Goal: Task Accomplishment & Management: Manage account settings

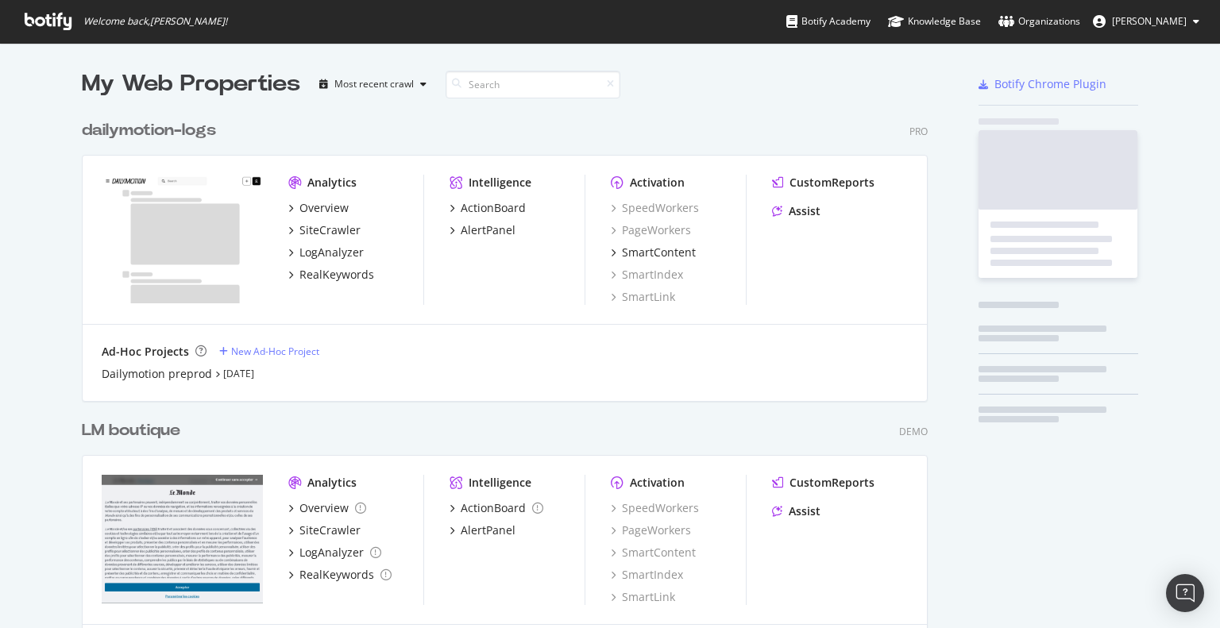
scroll to position [1121, 846]
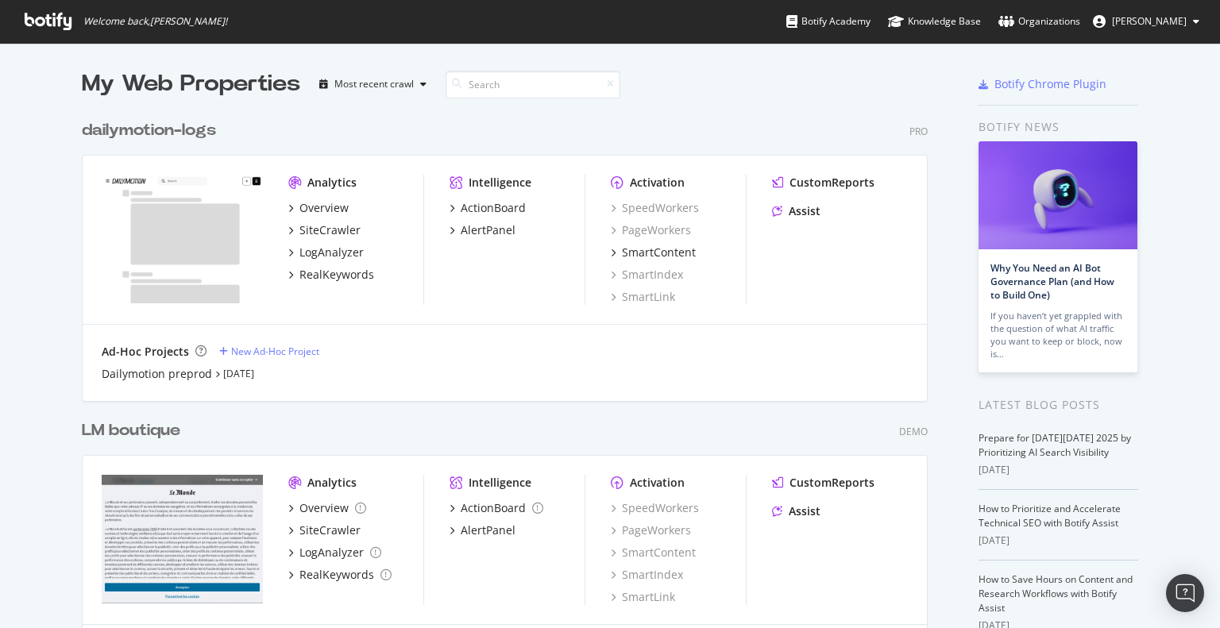
click at [148, 436] on div "LM boutique" at bounding box center [131, 430] width 98 height 23
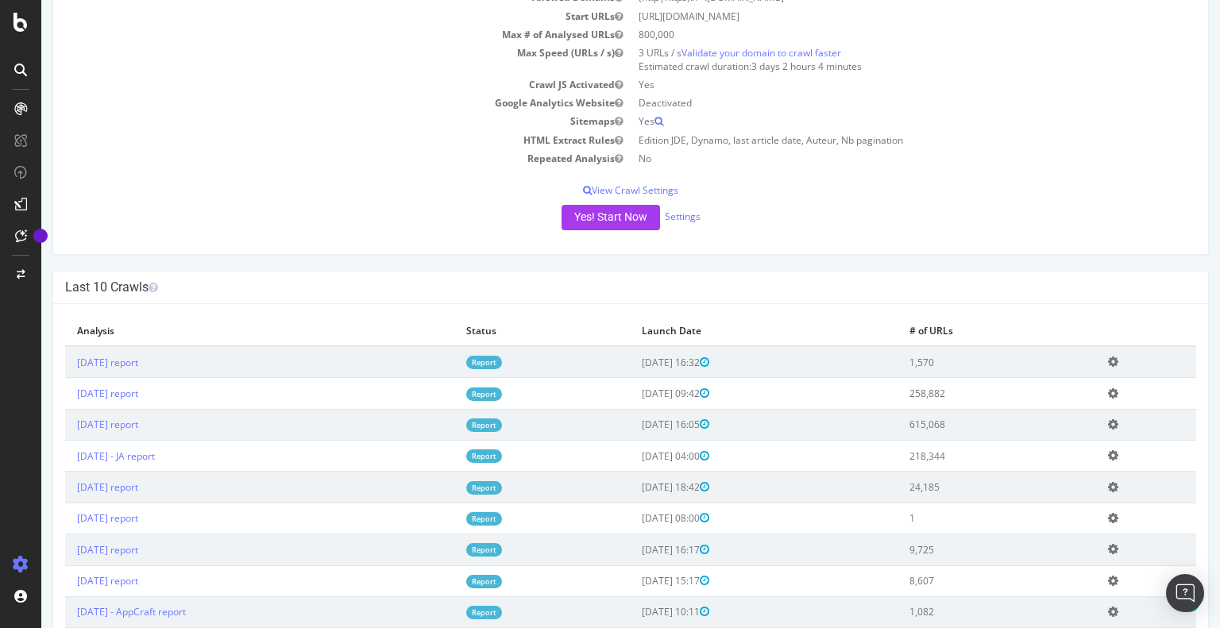
scroll to position [159, 0]
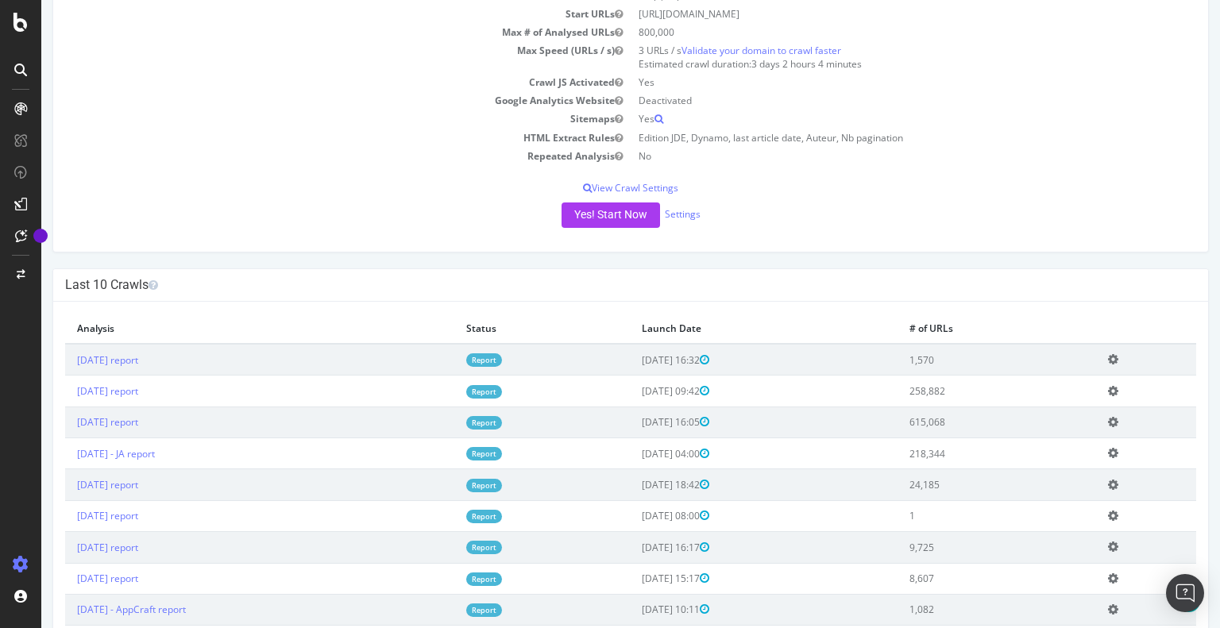
click at [502, 391] on link "Report" at bounding box center [484, 391] width 36 height 13
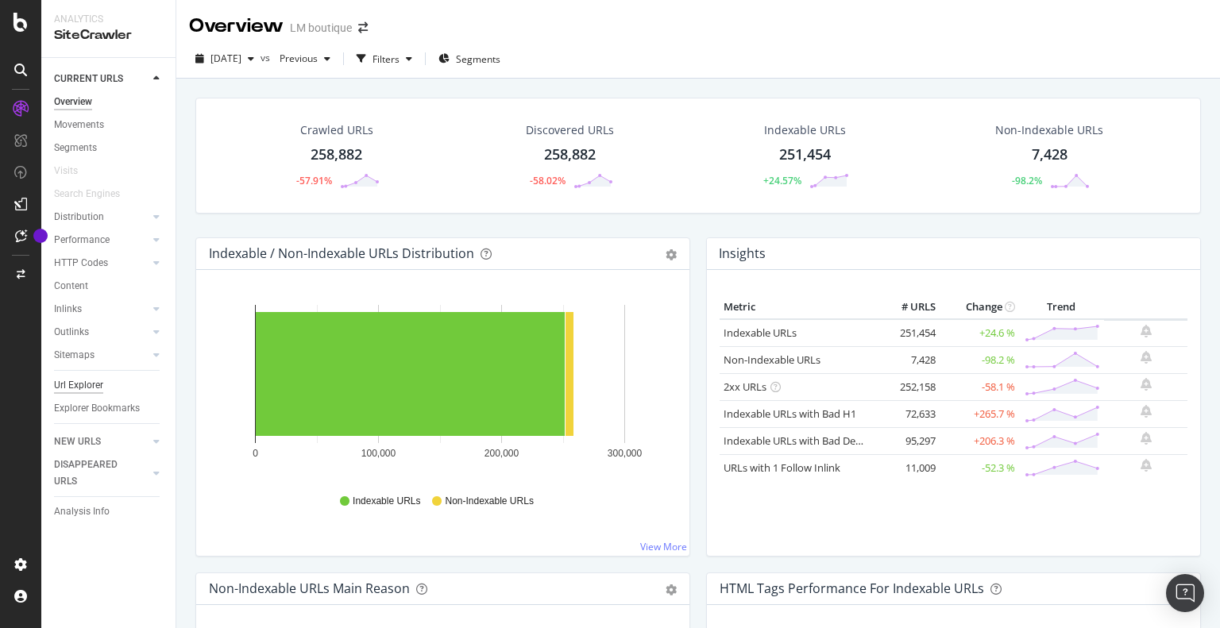
click at [95, 383] on div "Url Explorer" at bounding box center [78, 385] width 49 height 17
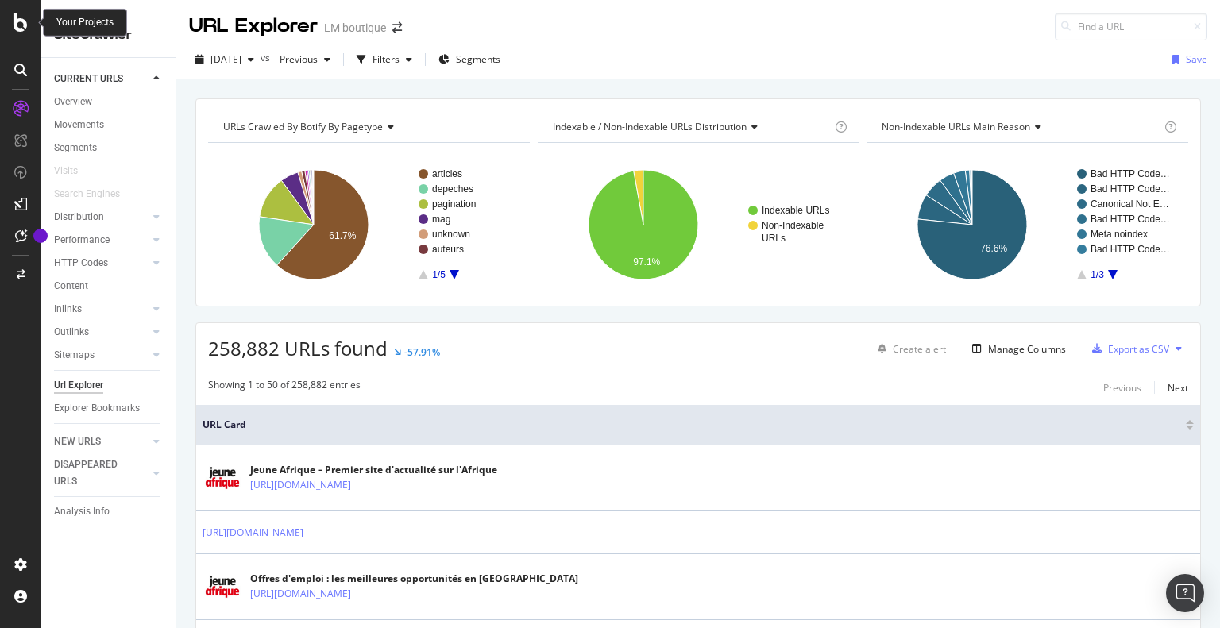
click at [21, 19] on icon at bounding box center [20, 22] width 14 height 19
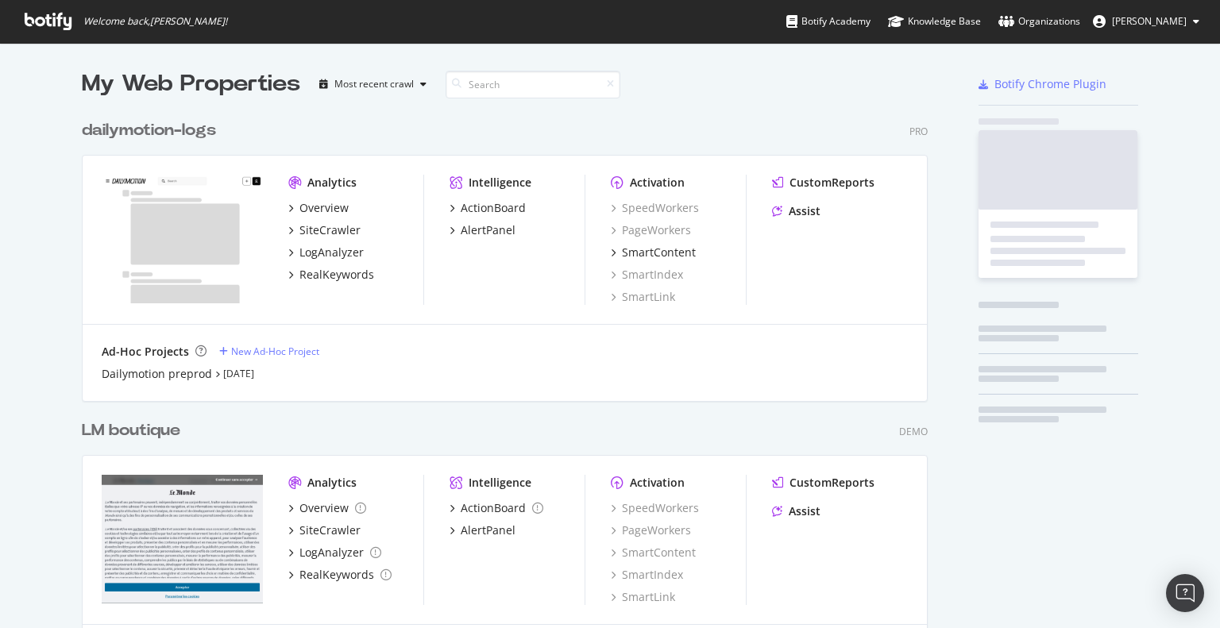
scroll to position [616, 1195]
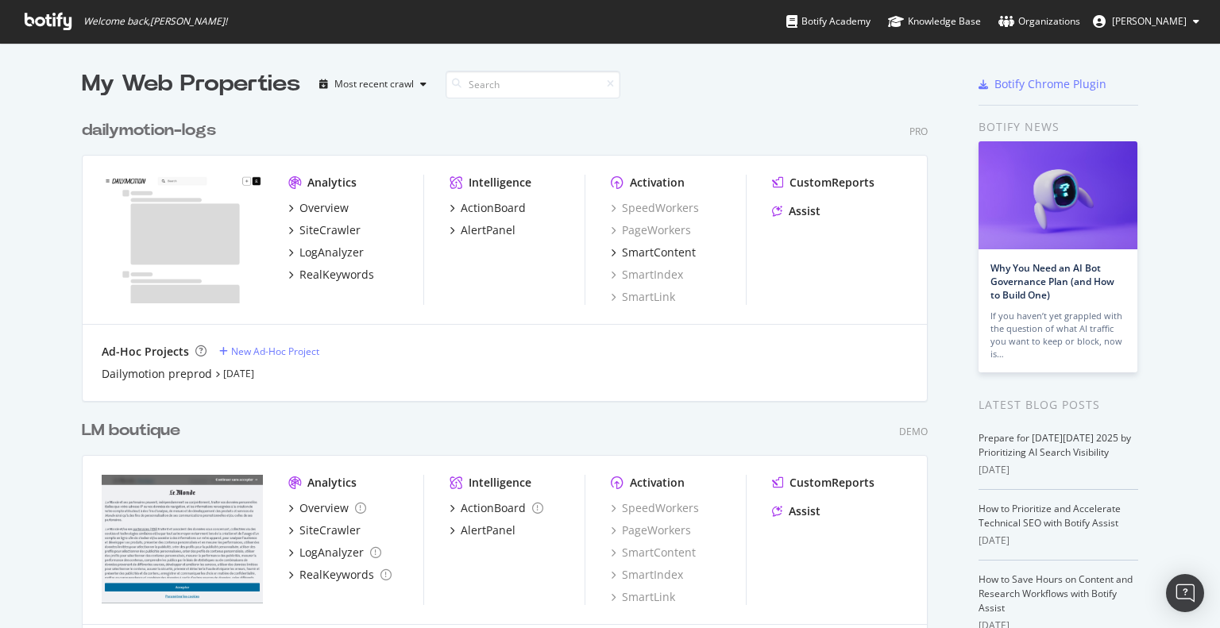
click at [129, 426] on div "LM boutique" at bounding box center [131, 430] width 98 height 23
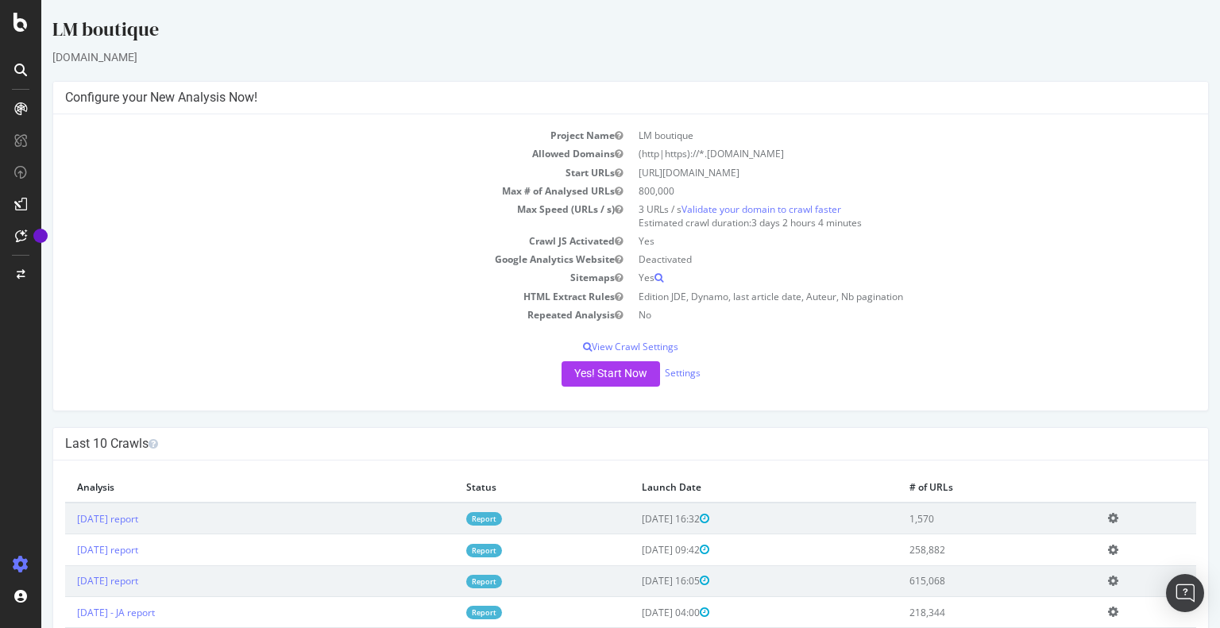
click at [1114, 549] on icon at bounding box center [1113, 550] width 10 height 12
click at [1045, 574] on link "Add name" at bounding box center [1054, 573] width 127 height 21
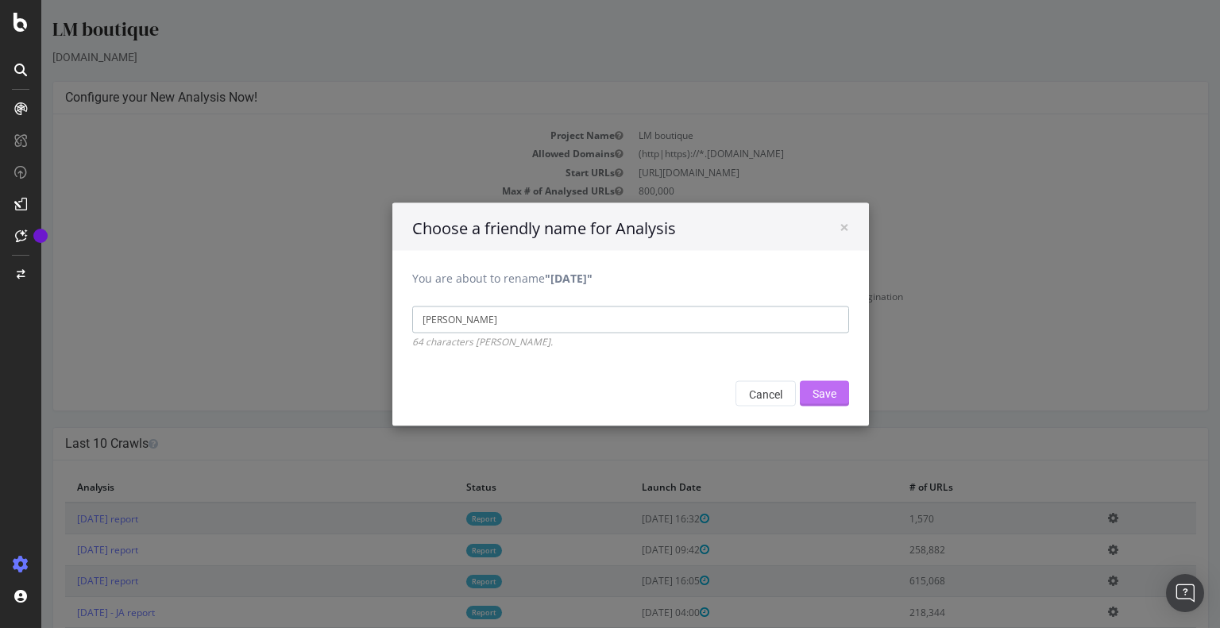
type input "[PERSON_NAME]"
click at [807, 383] on input "Save" at bounding box center [824, 392] width 49 height 25
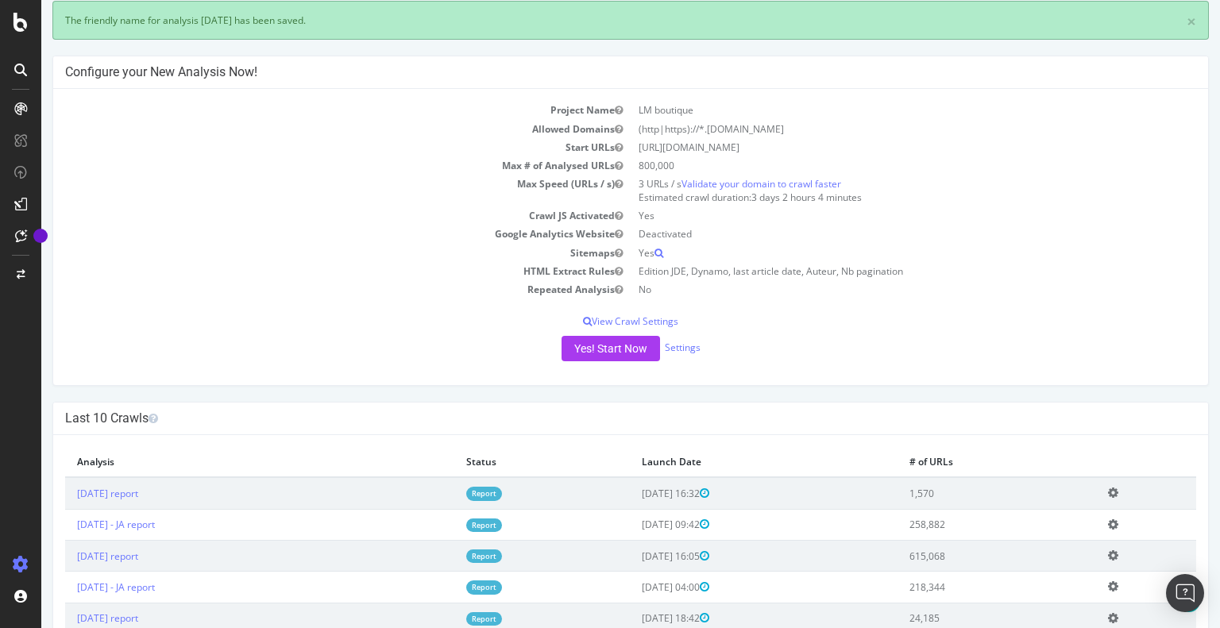
scroll to position [159, 0]
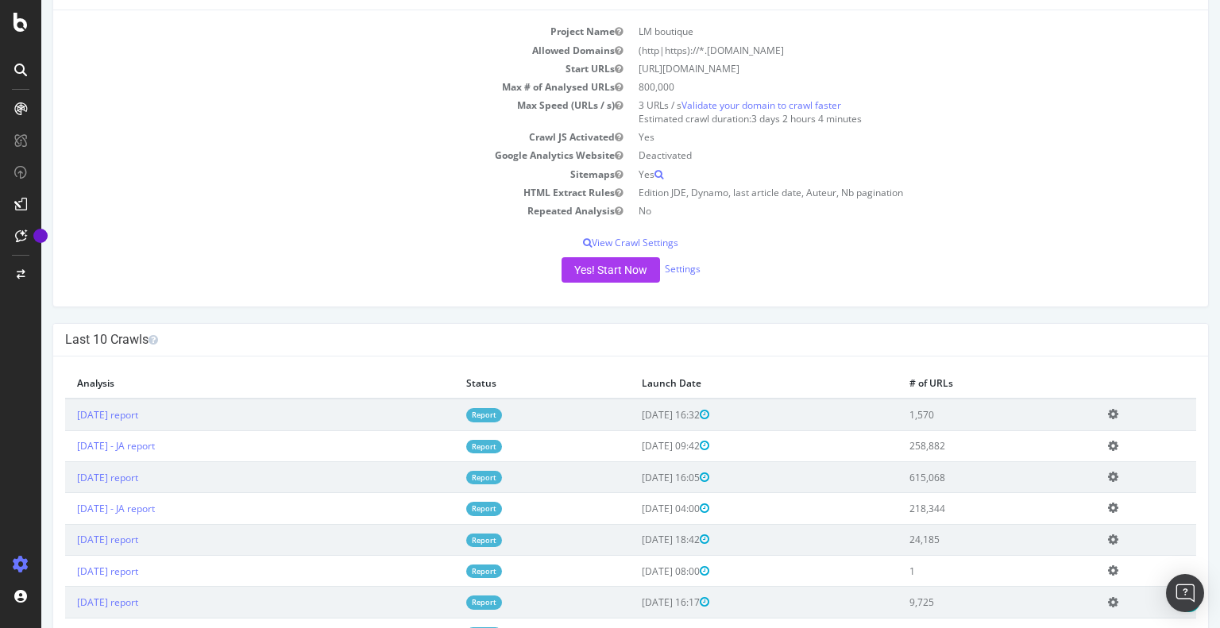
click at [1114, 479] on icon at bounding box center [1113, 477] width 10 height 12
click at [1058, 496] on link "Add name" at bounding box center [1054, 500] width 127 height 21
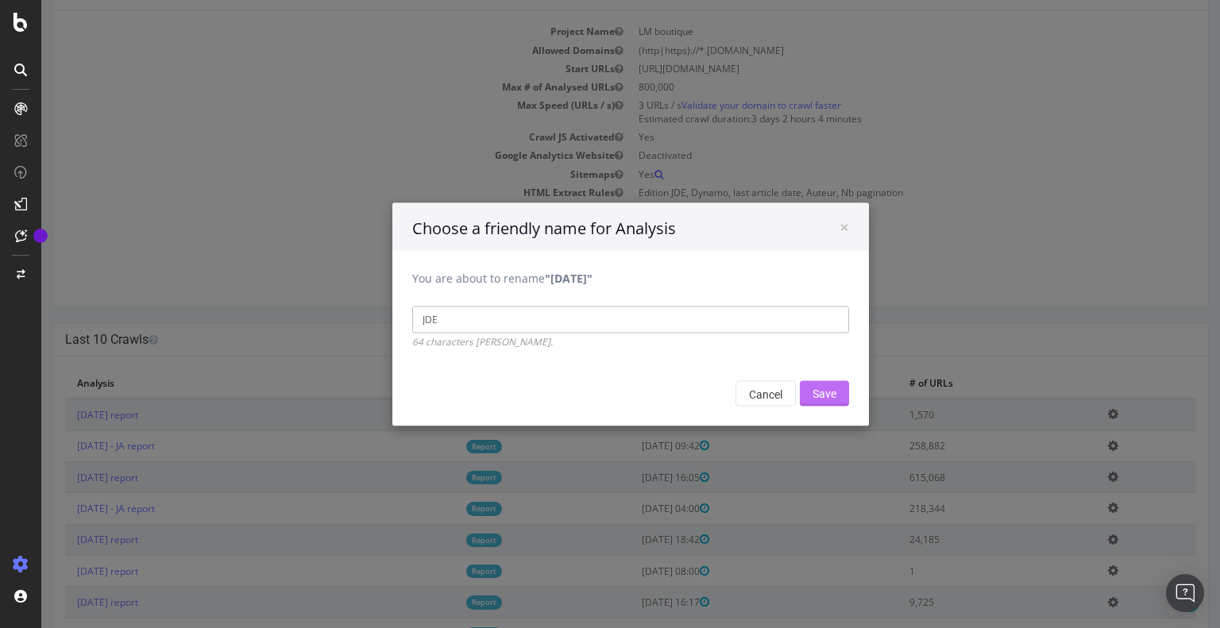
type input "JDE"
click at [823, 391] on input "Save" at bounding box center [824, 392] width 49 height 25
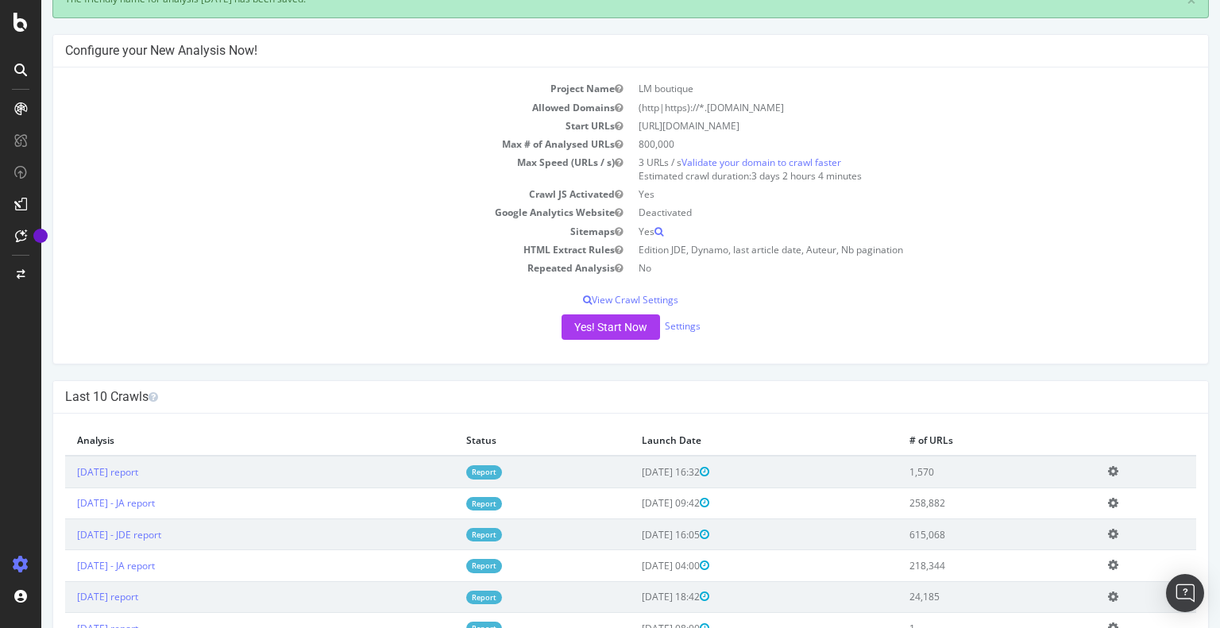
scroll to position [79, 0]
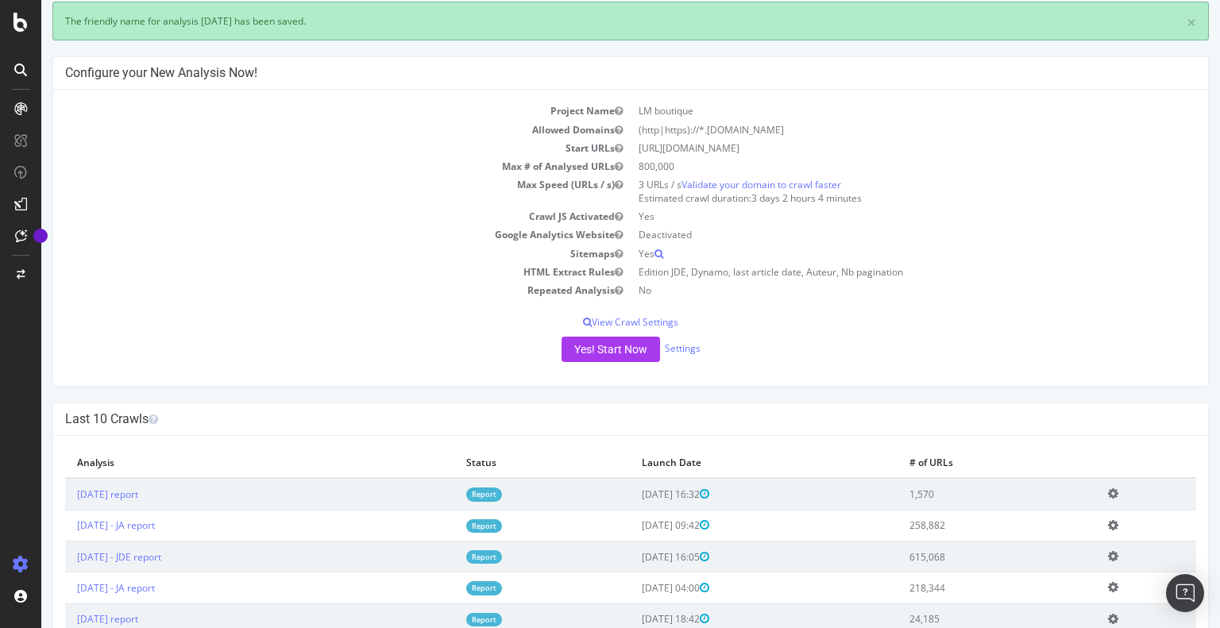
click at [676, 526] on span "[DATE] 09:42" at bounding box center [675, 524] width 67 height 13
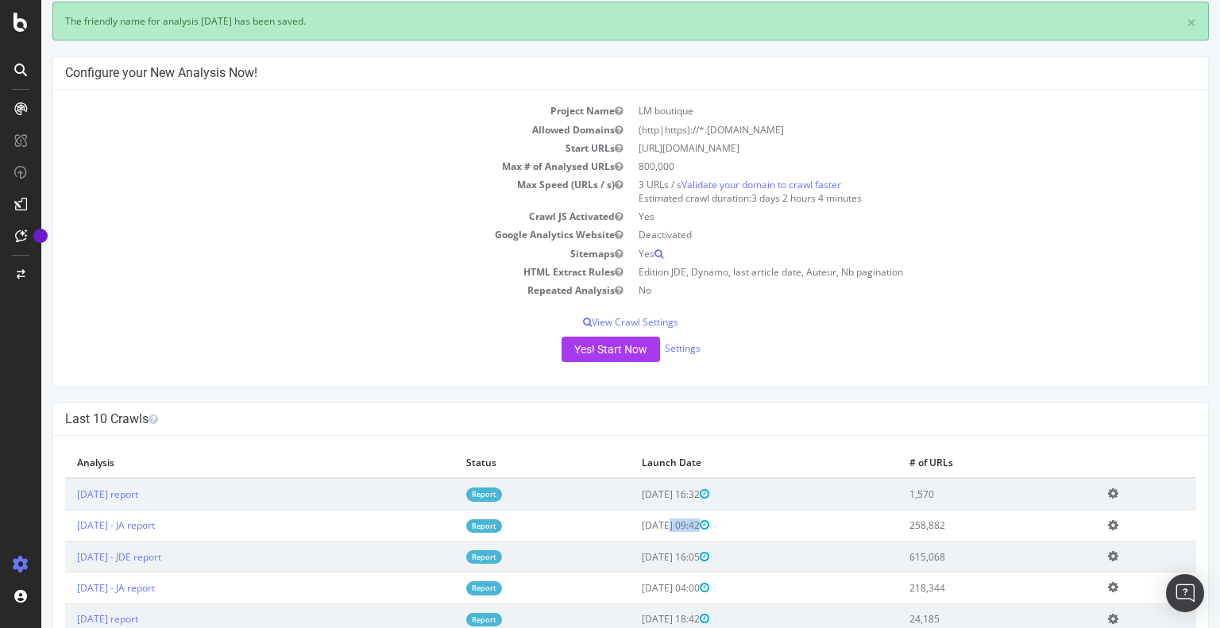
click at [676, 526] on span "[DATE] 09:42" at bounding box center [675, 524] width 67 height 13
